Goal: Transaction & Acquisition: Subscribe to service/newsletter

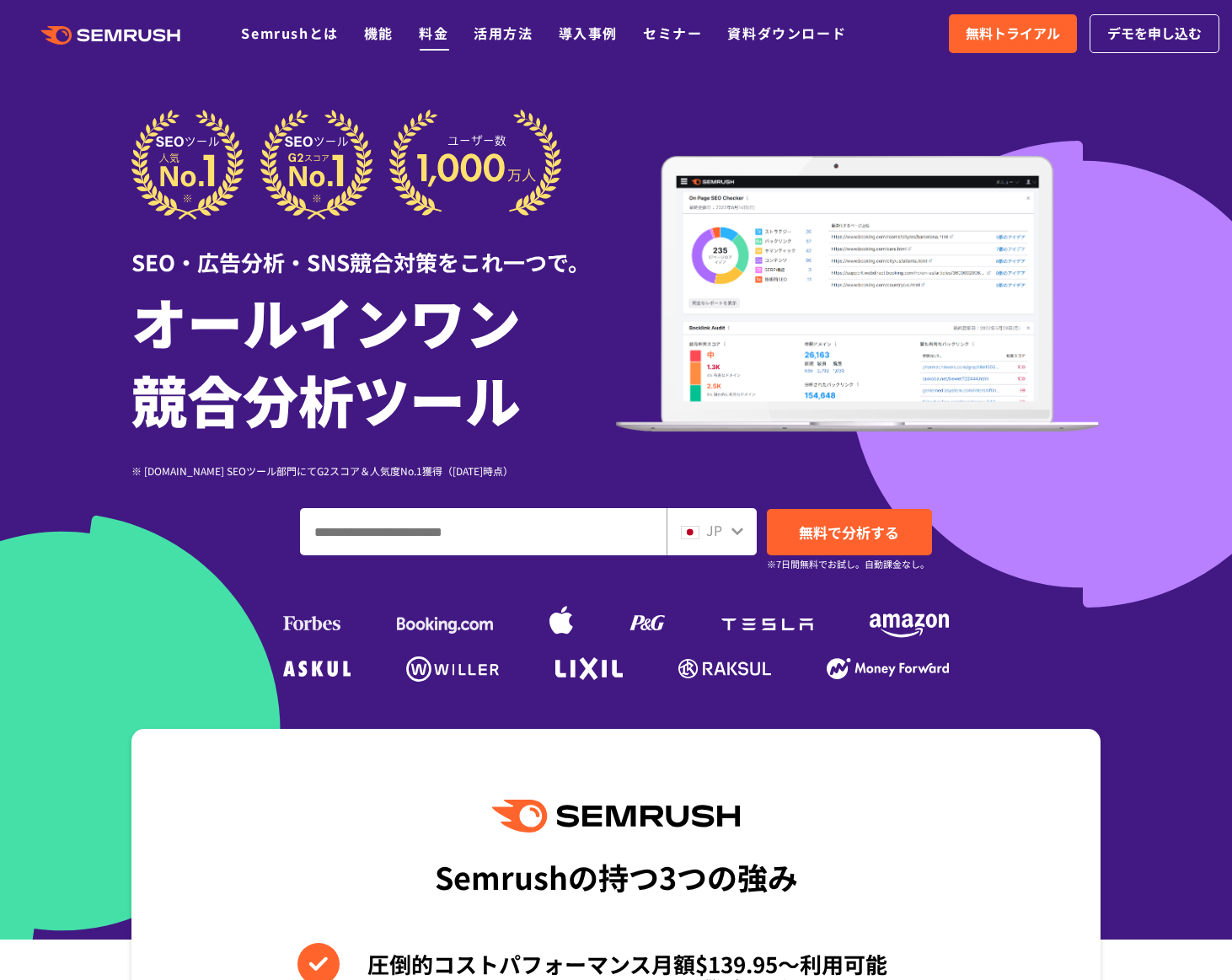
click at [434, 35] on link "料金" at bounding box center [434, 33] width 29 height 21
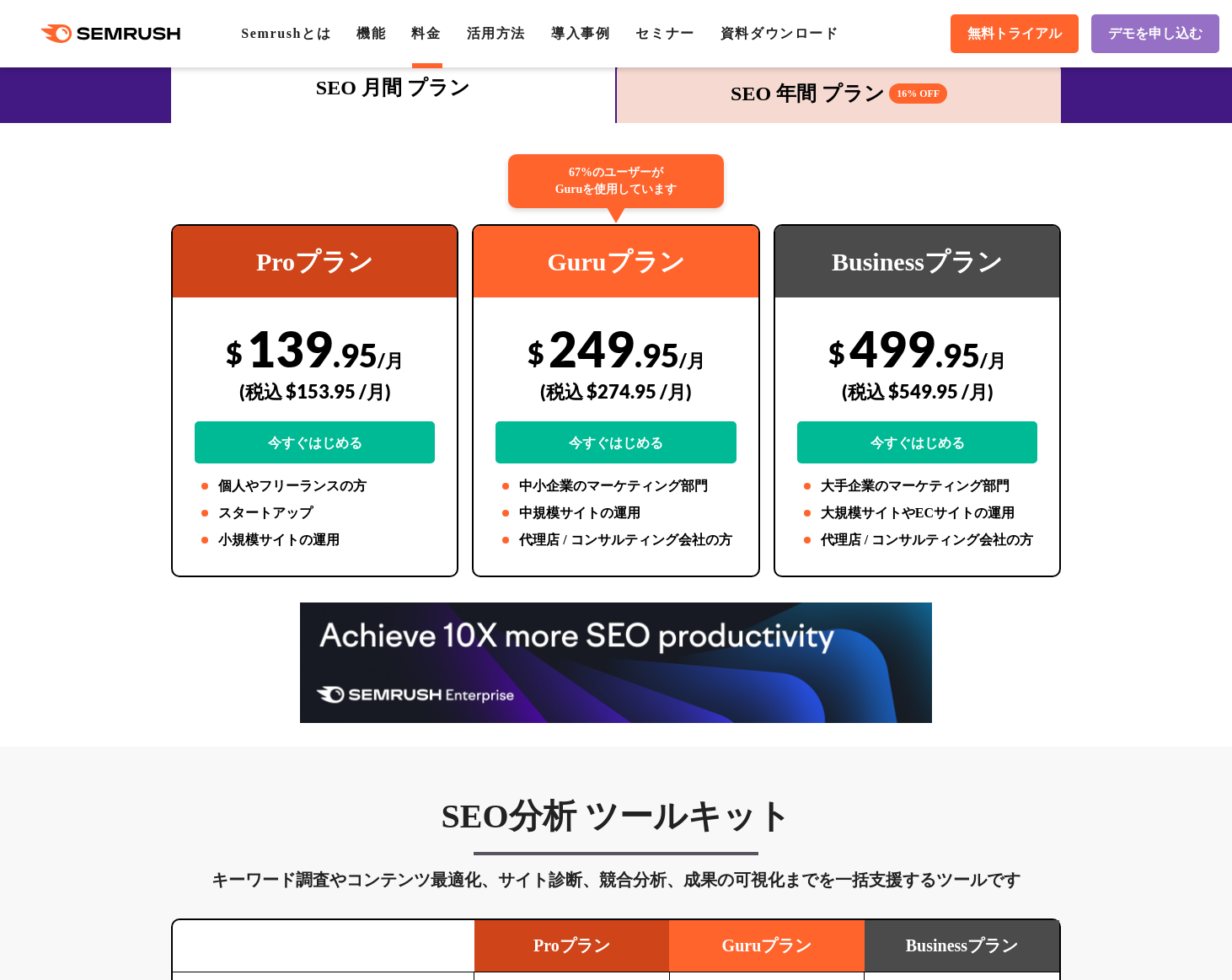
scroll to position [263, 0]
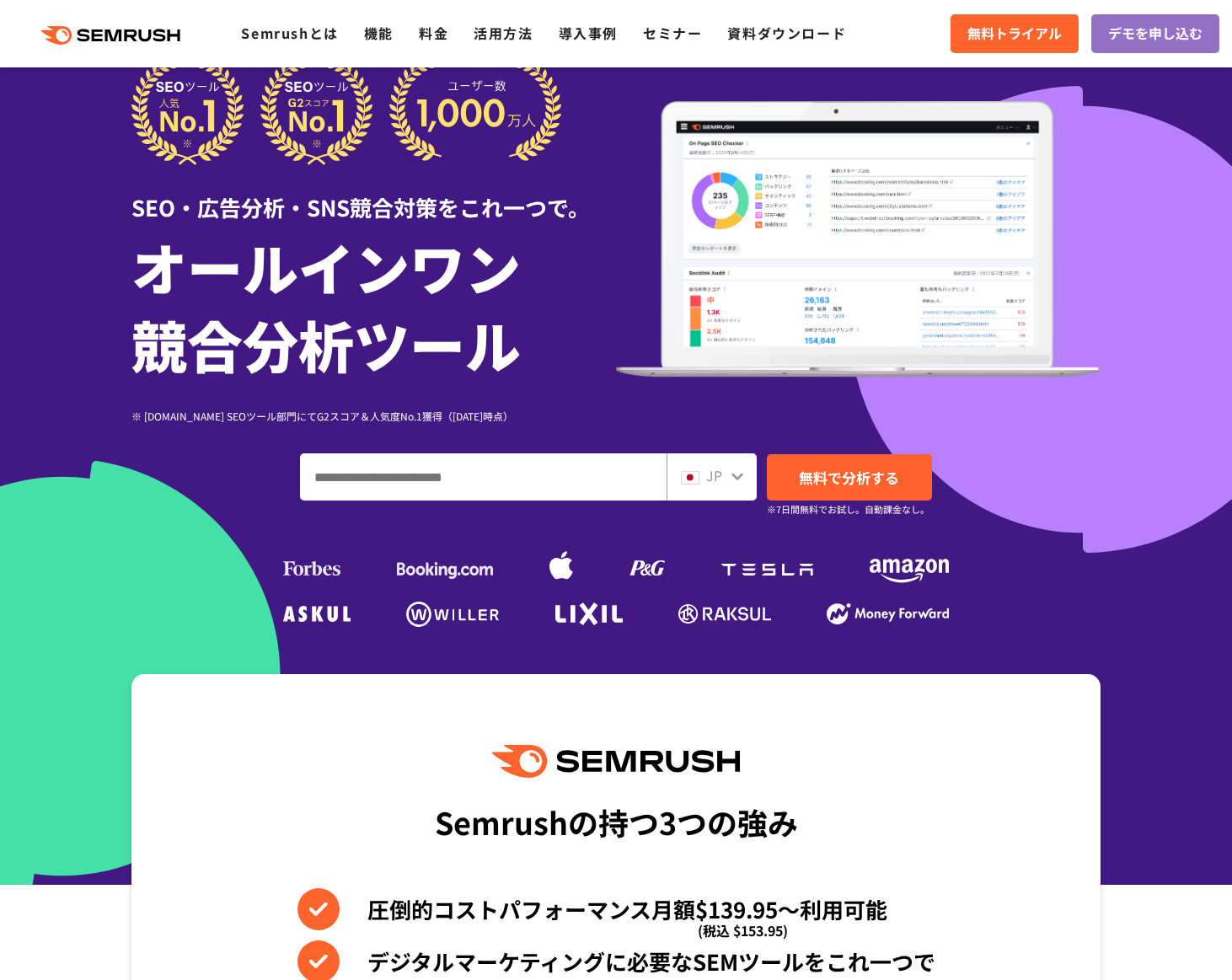
click at [374, 476] on input "ドメイン、キーワードまたはURLを入力してください" at bounding box center [483, 476] width 365 height 45
type input "**********"
click at [806, 476] on span "無料で分析する" at bounding box center [849, 477] width 100 height 21
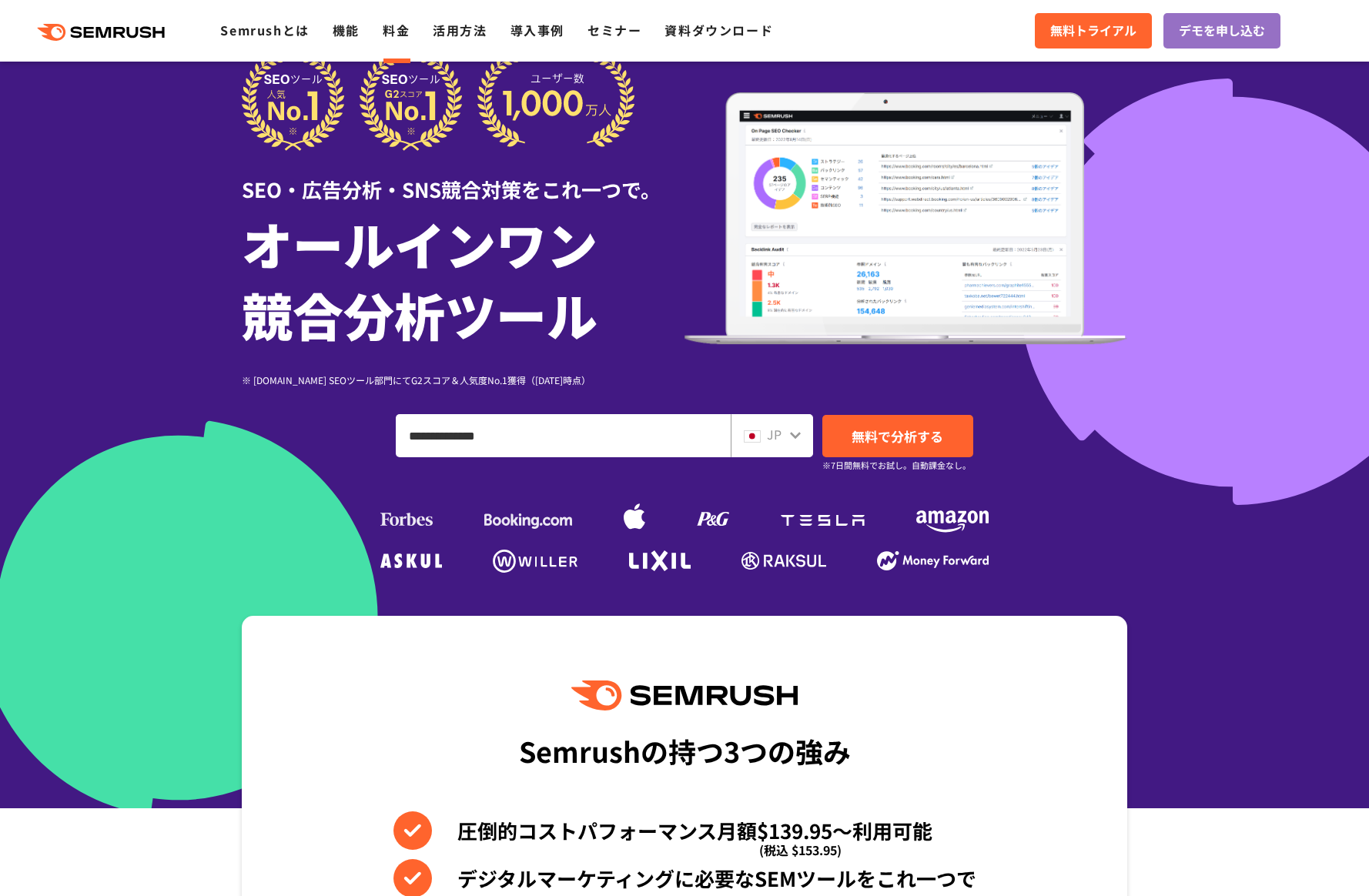
click at [396, 28] on link "料金" at bounding box center [396, 31] width 27 height 19
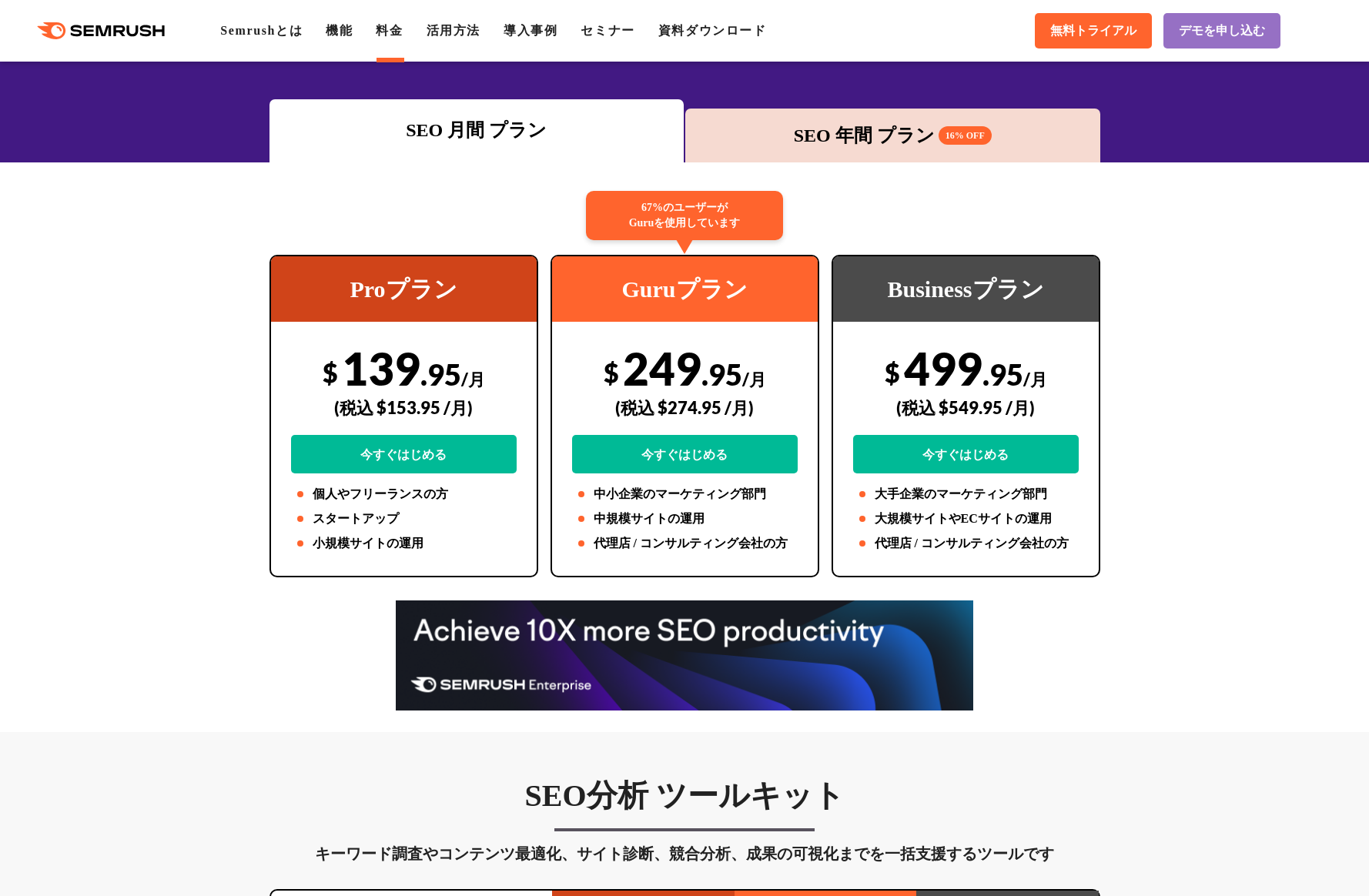
scroll to position [151, 0]
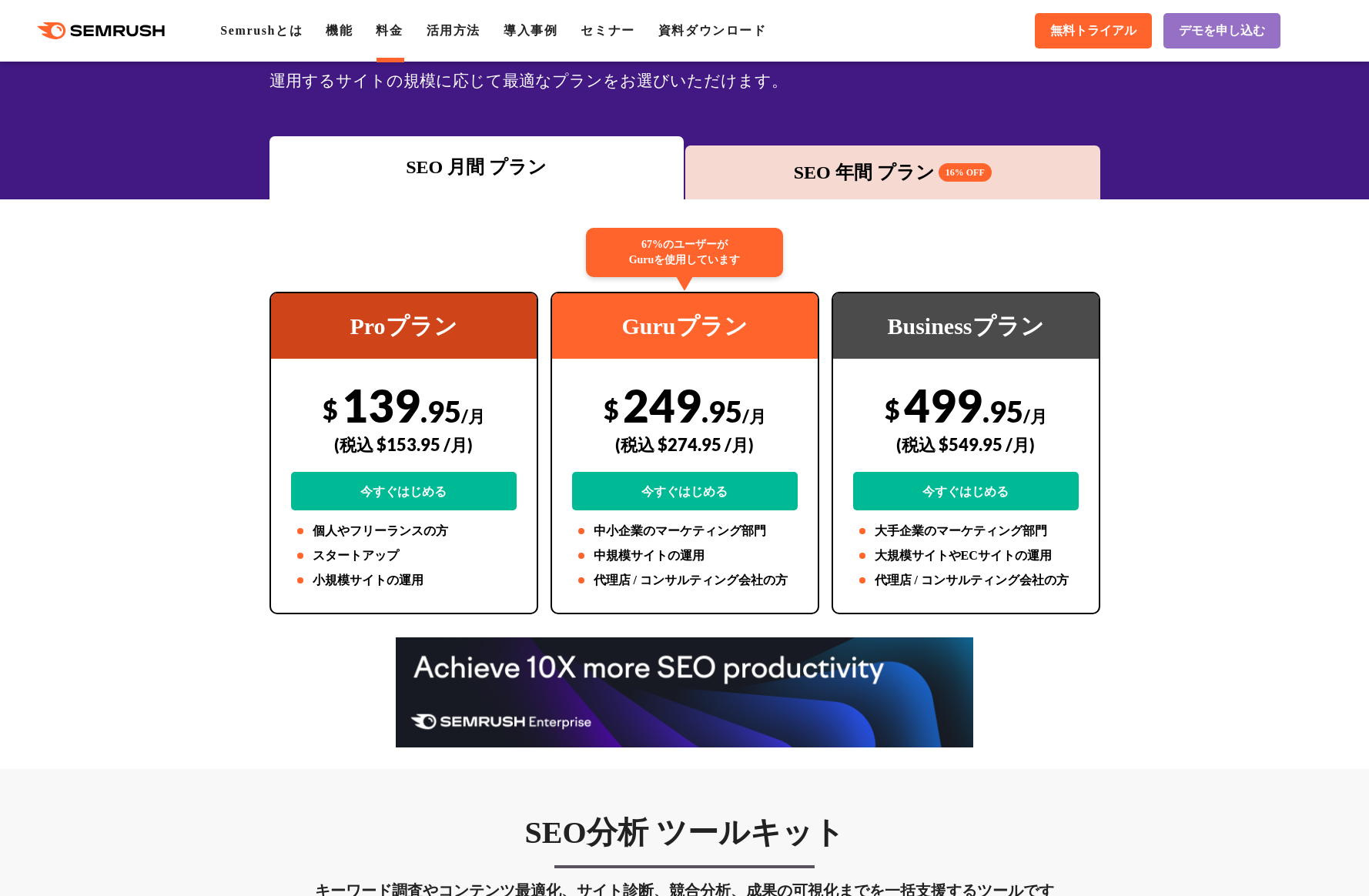
click at [798, 177] on div "SEO 年間 プラン 16% OFF" at bounding box center [892, 172] width 400 height 27
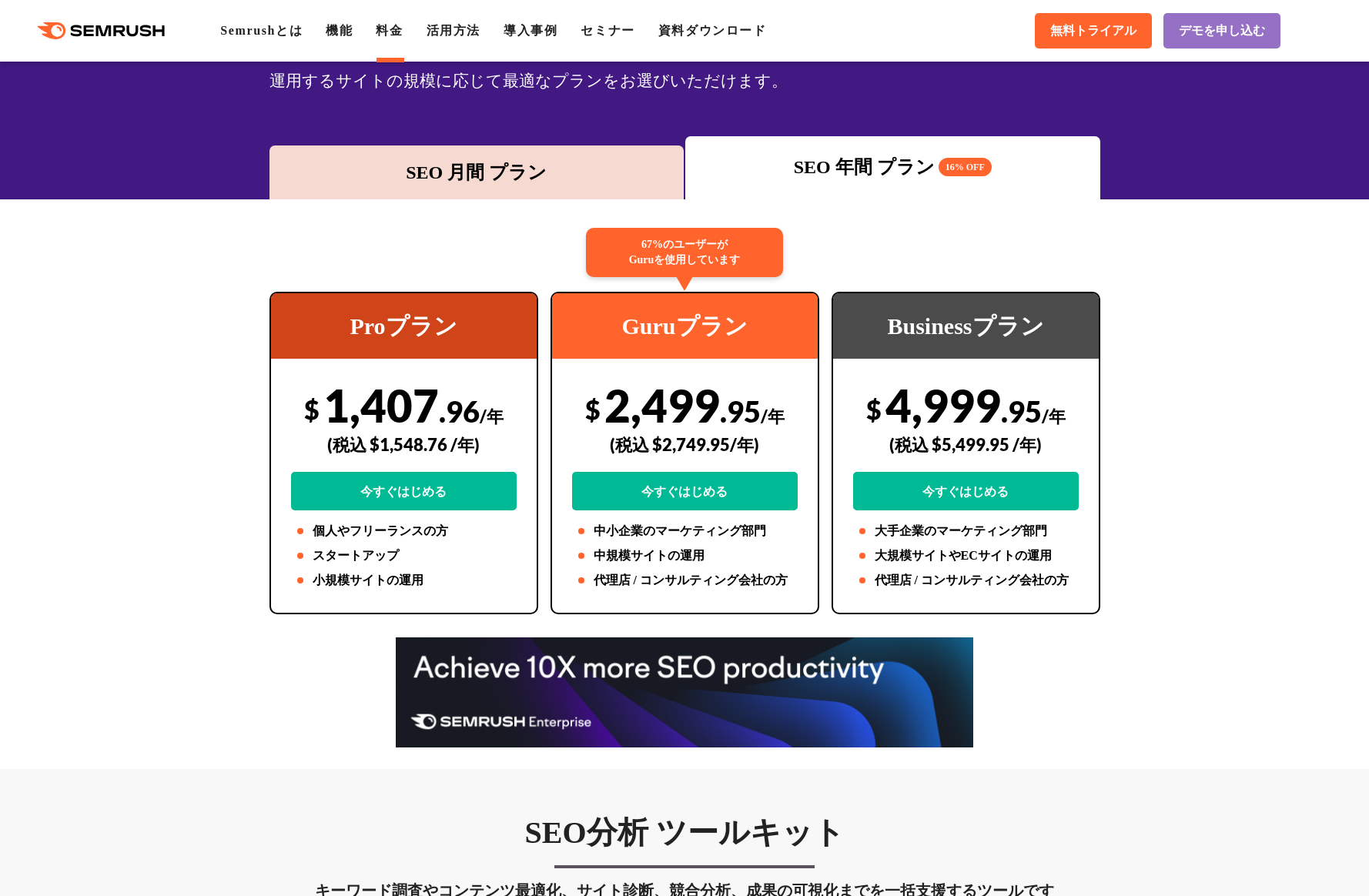
click at [565, 167] on div "SEO 月間 プラン" at bounding box center [477, 172] width 400 height 27
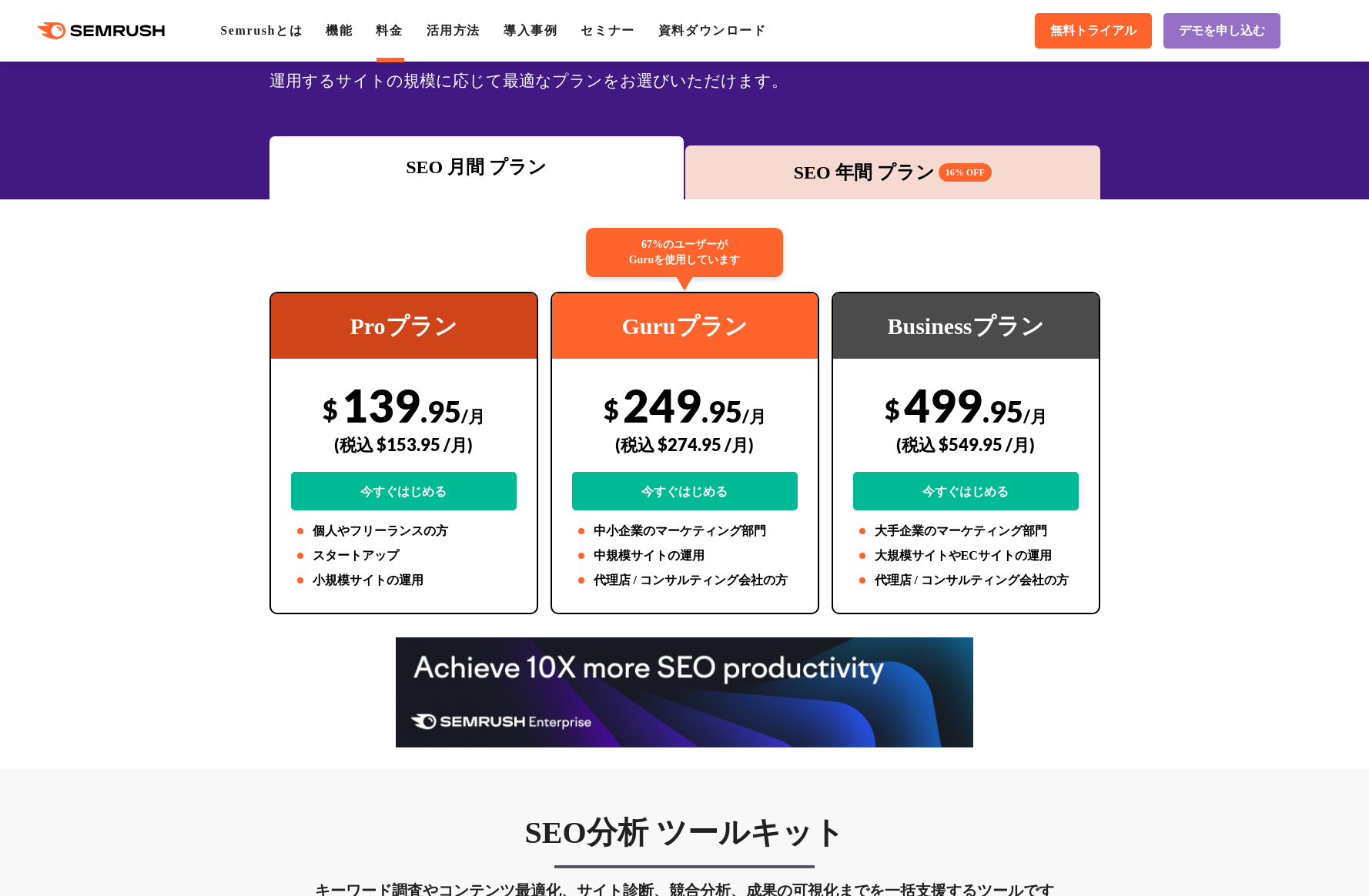
click at [565, 167] on div "SEO 月間 プラン" at bounding box center [477, 167] width 400 height 27
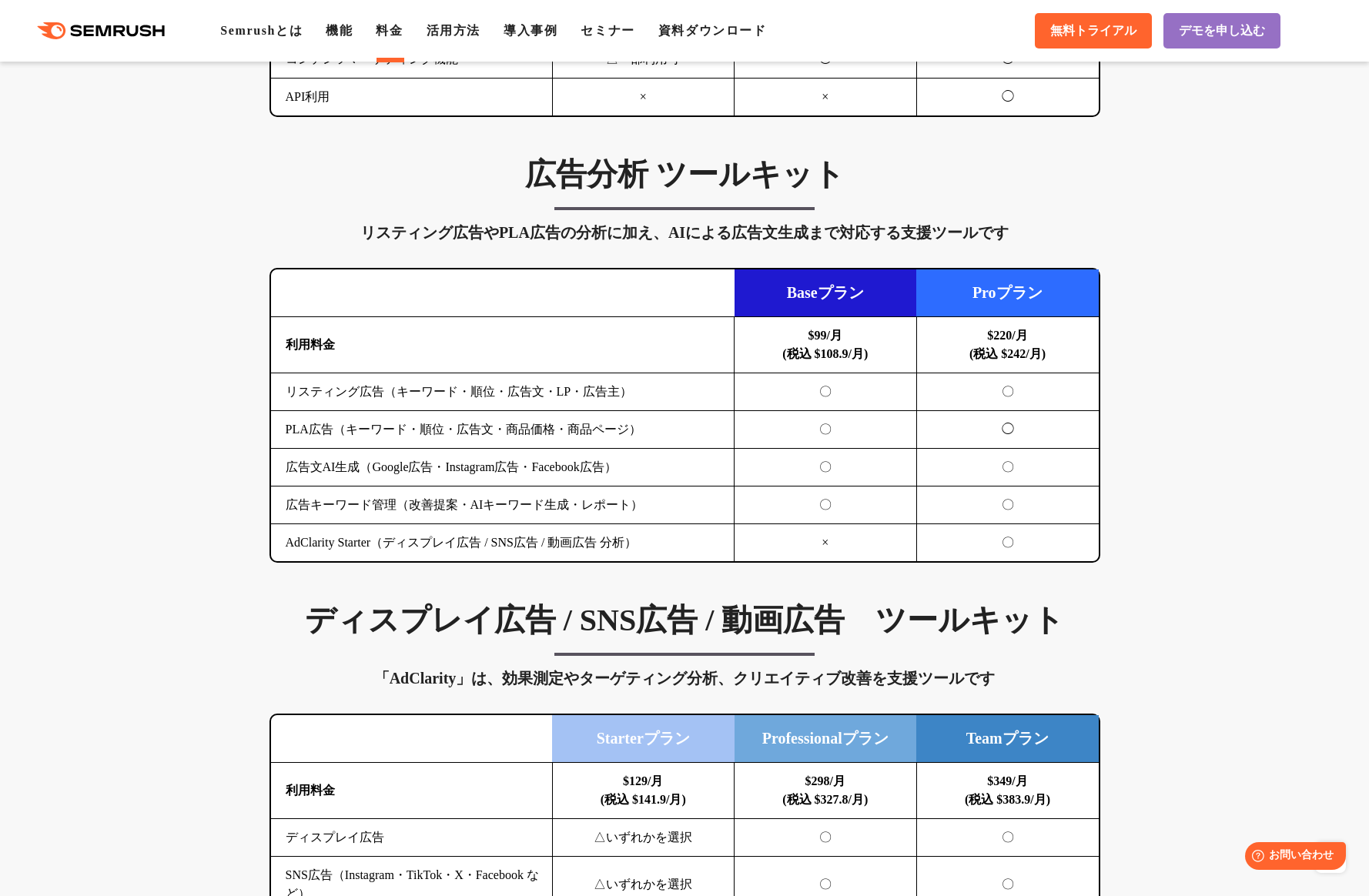
scroll to position [1545, 0]
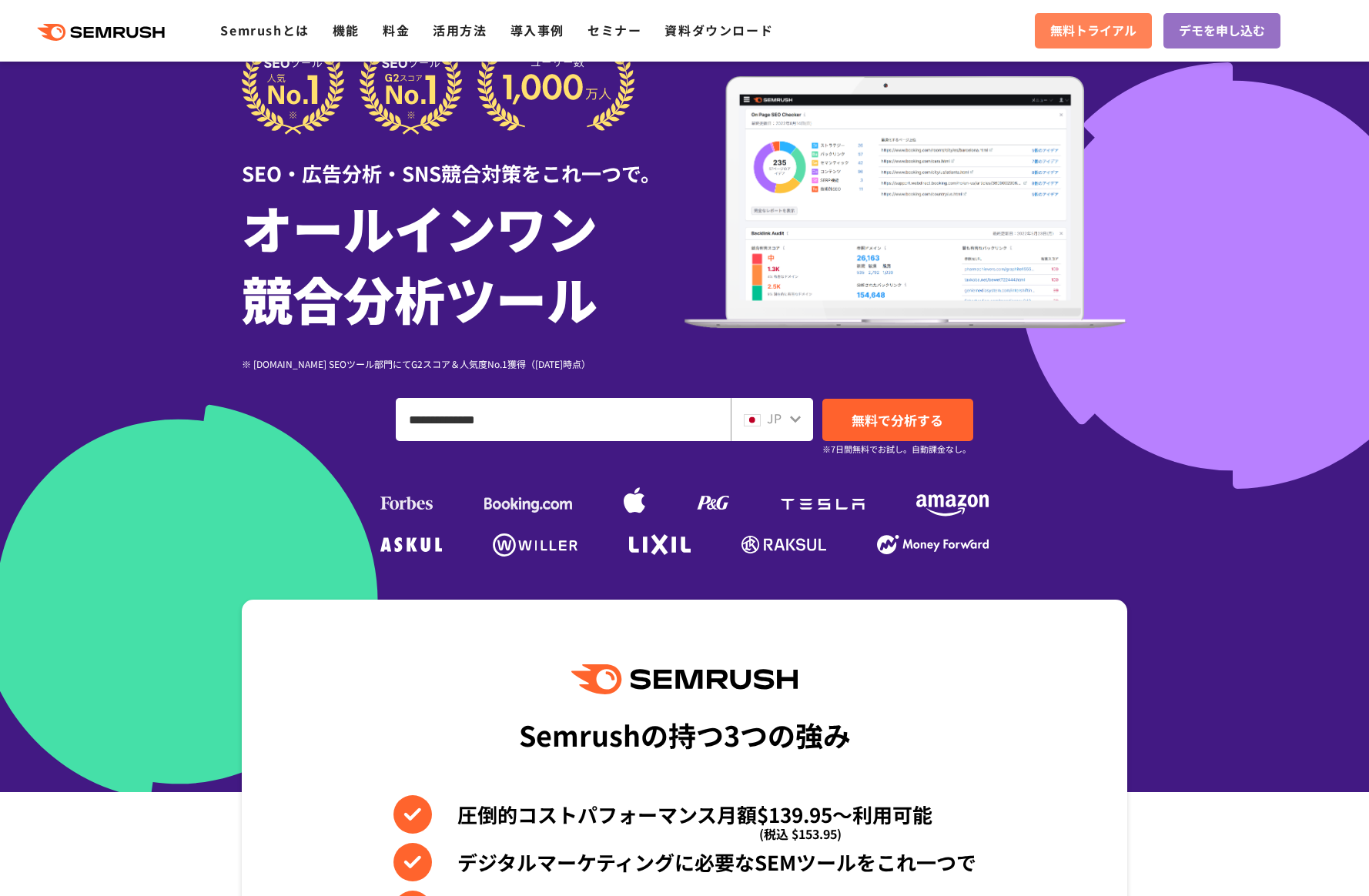
click at [1070, 35] on span "無料トライアル" at bounding box center [1093, 31] width 86 height 20
